Goal: Information Seeking & Learning: Check status

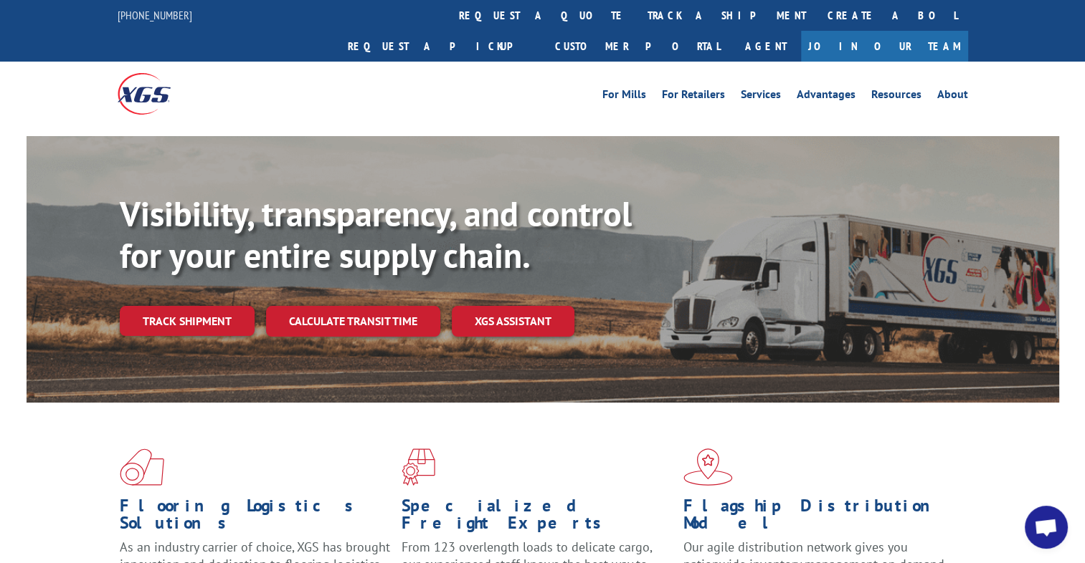
click at [637, 6] on link "track a shipment" at bounding box center [727, 15] width 180 height 31
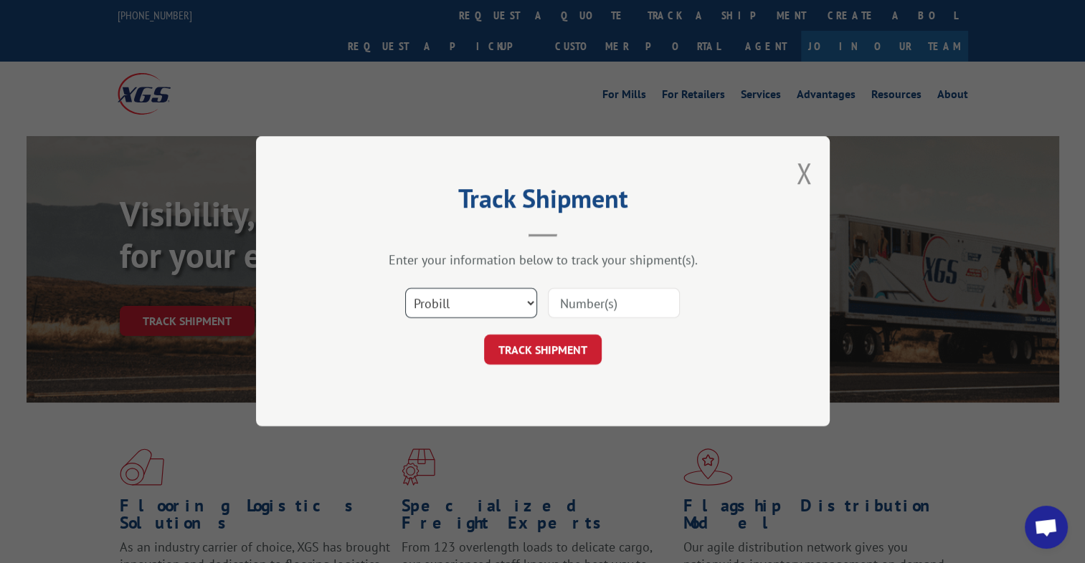
drag, startPoint x: 438, startPoint y: 302, endPoint x: 436, endPoint y: 317, distance: 14.5
click at [438, 302] on select "Select category... Probill BOL PO" at bounding box center [471, 304] width 132 height 30
select select "bol"
click at [405, 289] on select "Select category... Probill BOL PO" at bounding box center [471, 304] width 132 height 30
paste input "3377009"
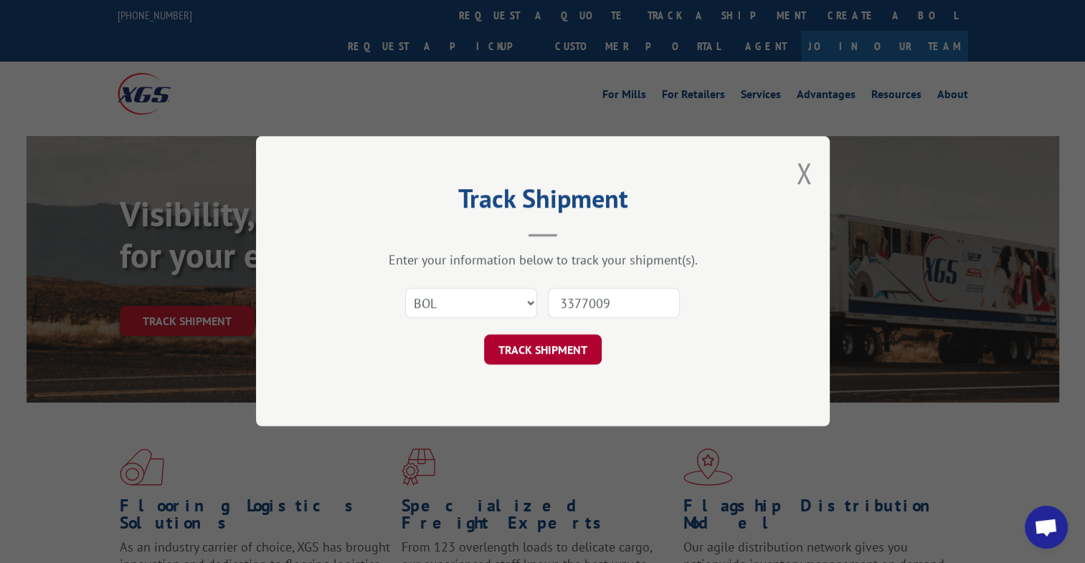
type input "3377009"
click at [554, 346] on button "TRACK SHIPMENT" at bounding box center [543, 350] width 118 height 30
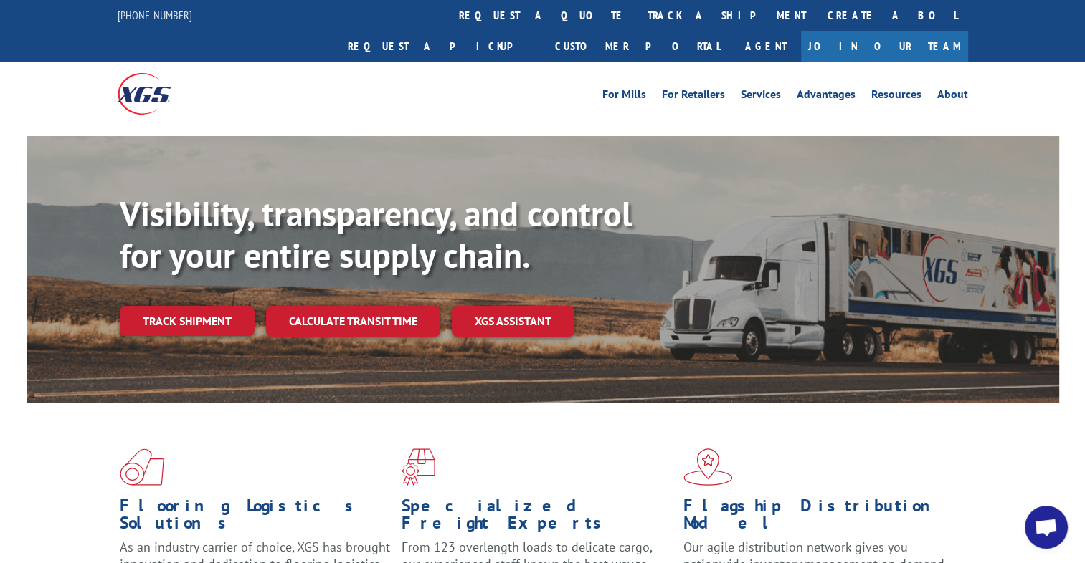
drag, startPoint x: 483, startPoint y: 11, endPoint x: 489, endPoint y: 82, distance: 71.2
click at [637, 11] on link "track a shipment" at bounding box center [727, 15] width 180 height 31
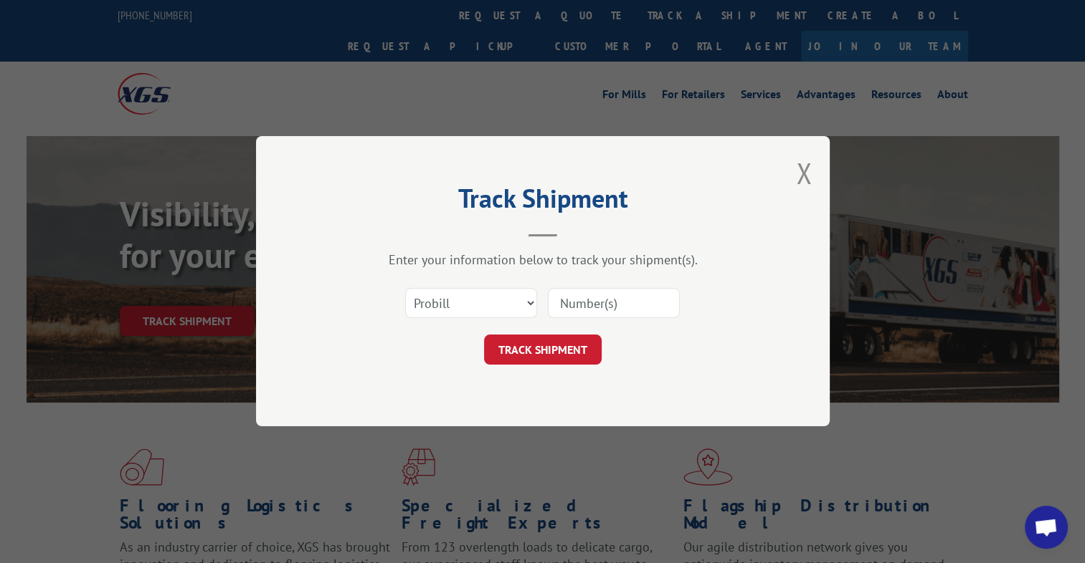
click at [470, 287] on div "Select category... Probill BOL PO" at bounding box center [471, 303] width 130 height 33
click at [463, 287] on div "Select category... Probill BOL PO" at bounding box center [471, 303] width 130 height 33
click at [444, 292] on select "Select category... Probill BOL PO" at bounding box center [471, 304] width 132 height 30
select select "bol"
click at [405, 289] on select "Select category... Probill BOL PO" at bounding box center [471, 304] width 132 height 30
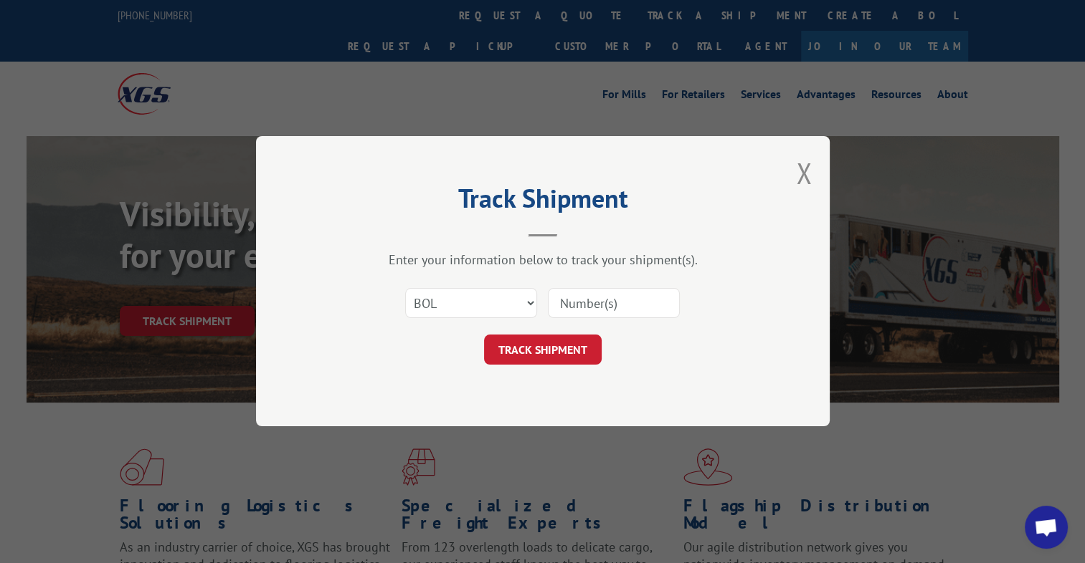
paste input "3373414"
type input "3373414"
click at [547, 359] on button "TRACK SHIPMENT" at bounding box center [543, 350] width 118 height 30
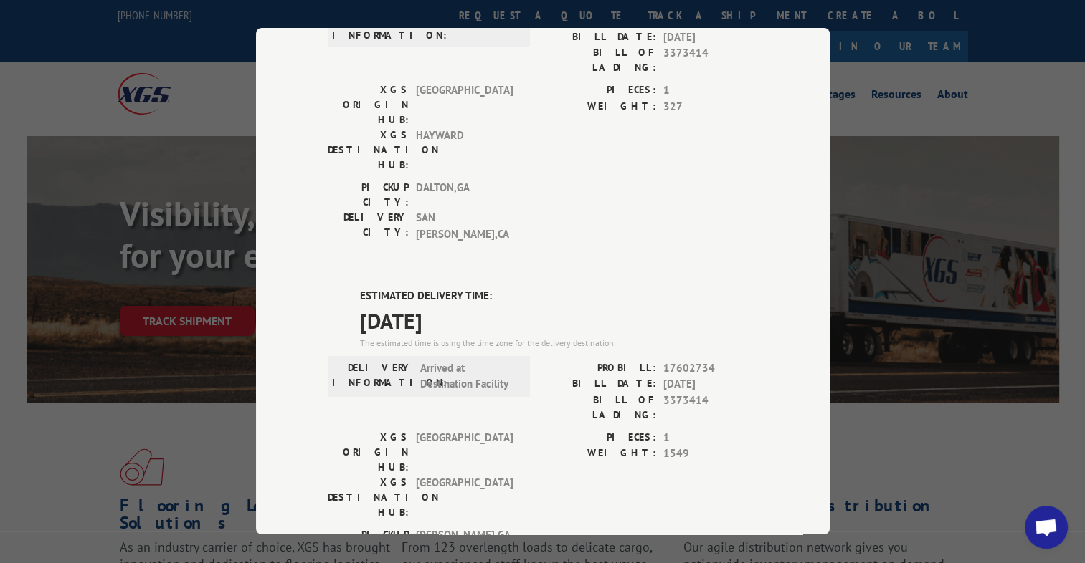
scroll to position [358, 0]
